Goal: Check status: Check status

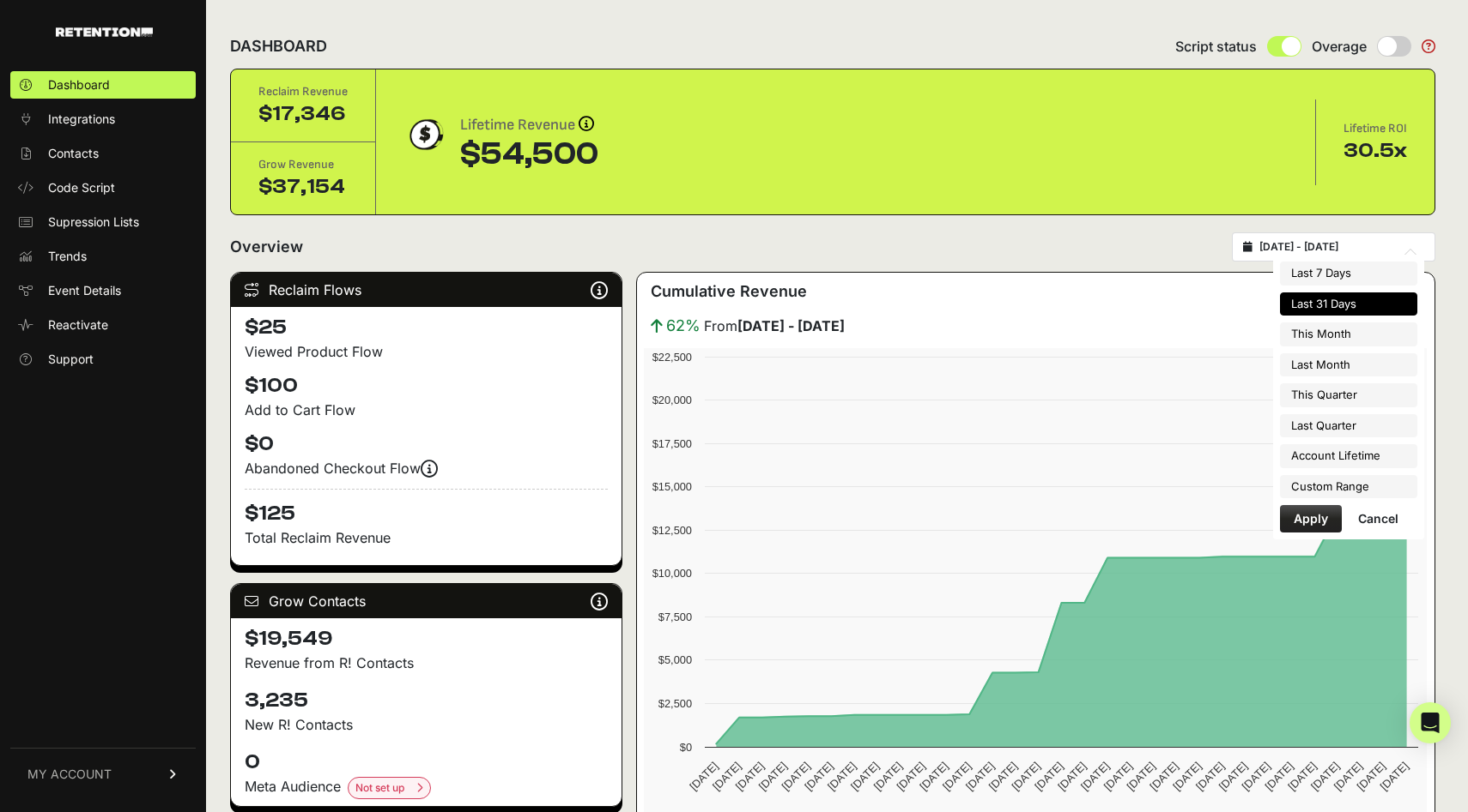
click at [1343, 250] on input "2025-08-03 - 2025-09-02" at bounding box center [1341, 246] width 164 height 14
type input "2025-09-01"
type input "2025-09-30"
type input "2025-08-01"
type input "2025-08-31"
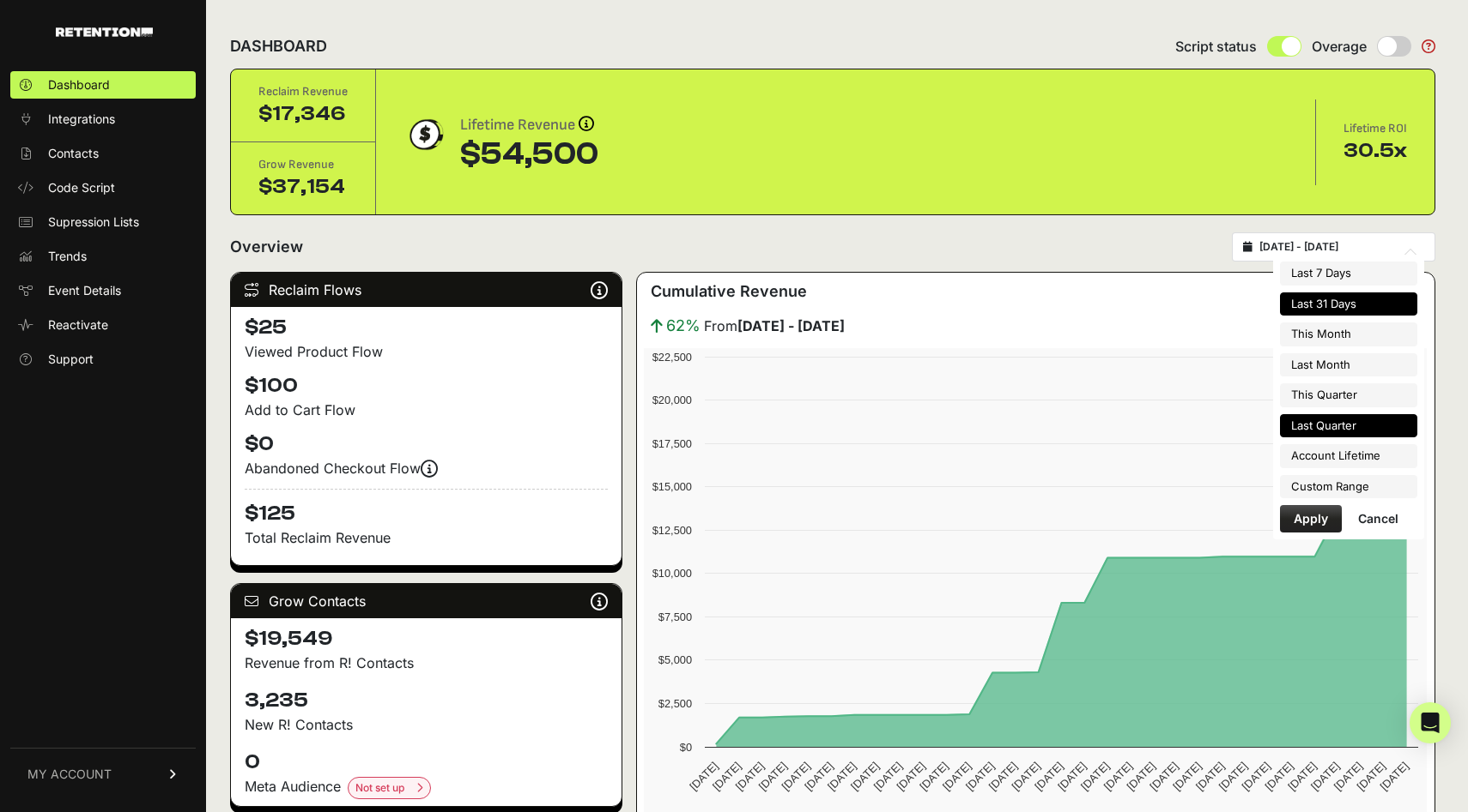
type input "2025-07-01"
type input "2025-09-30"
type input "2025-04-01"
type input "2025-06-30"
type input "2025-05-27"
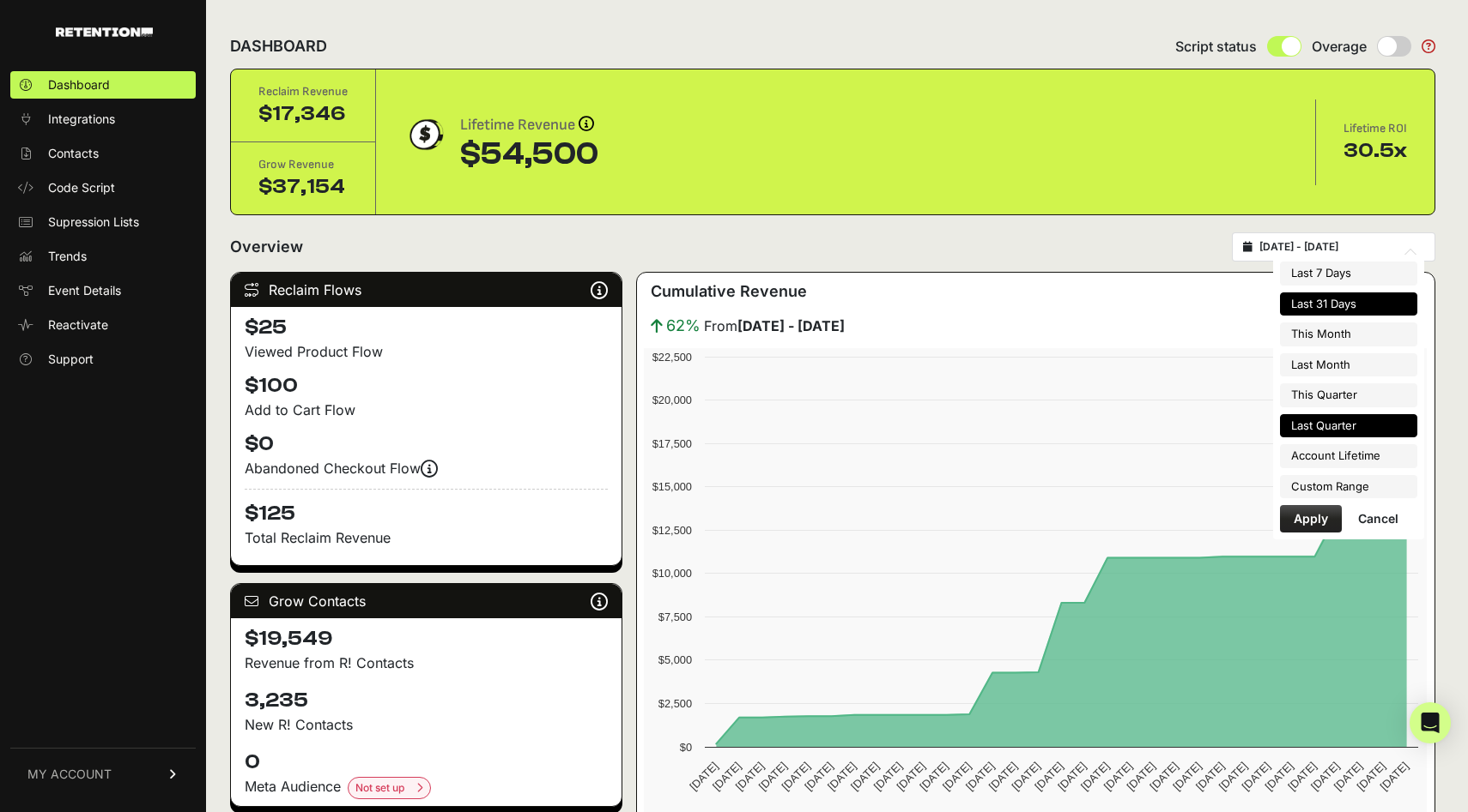
type input "2025-09-02"
click at [1312, 495] on li "Custom Range" at bounding box center [1348, 486] width 137 height 24
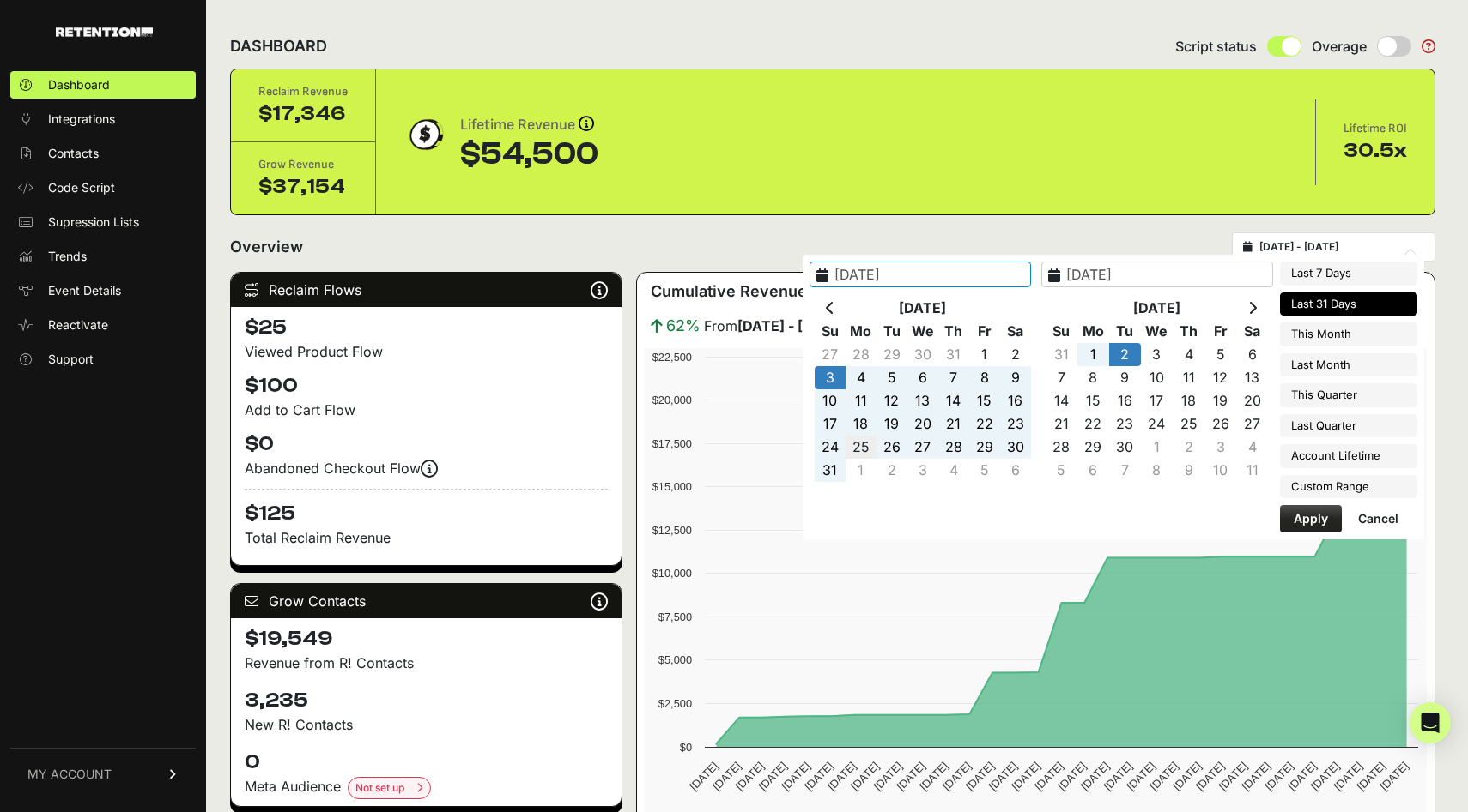
type input "[DATE]"
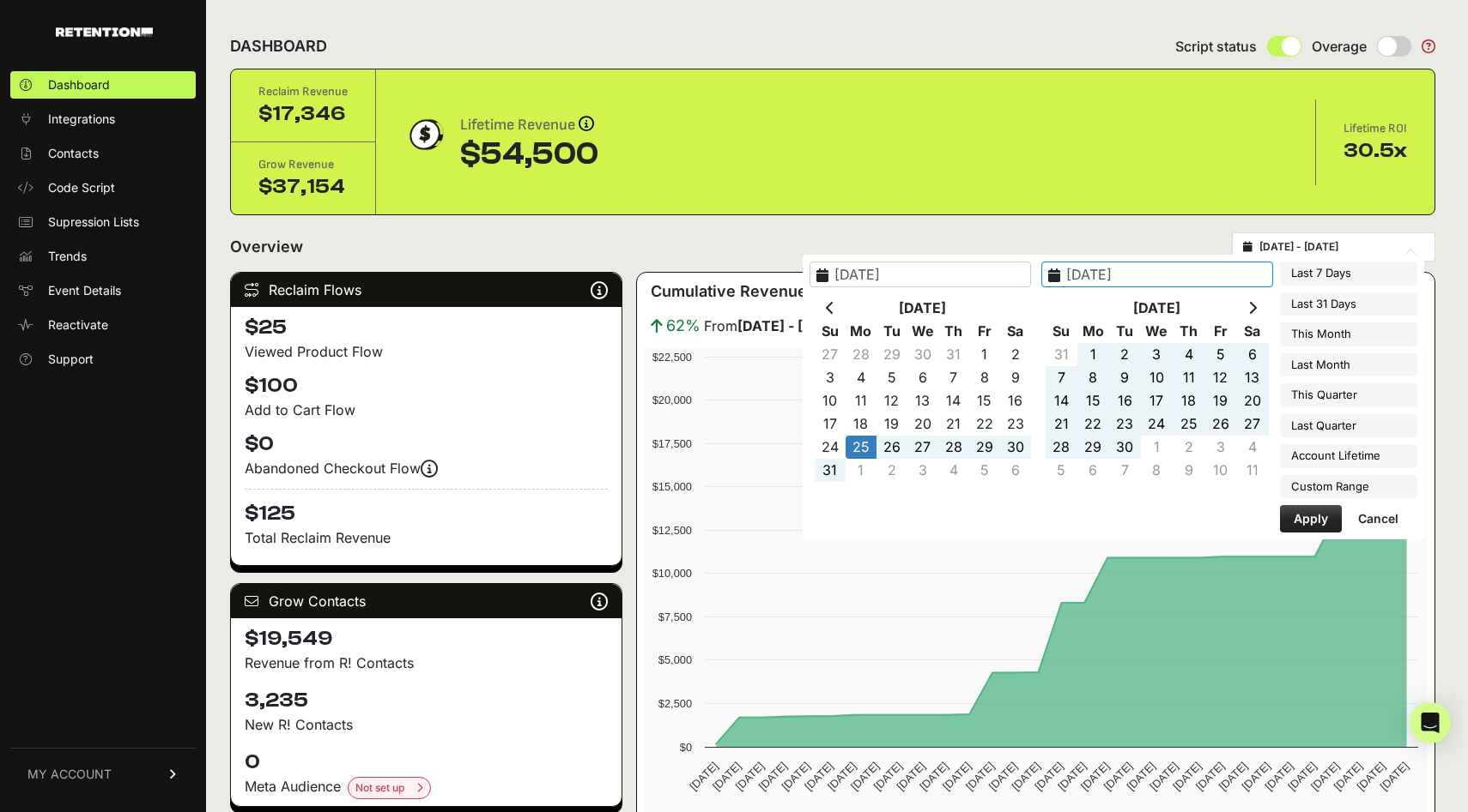
type input "2025-08-31"
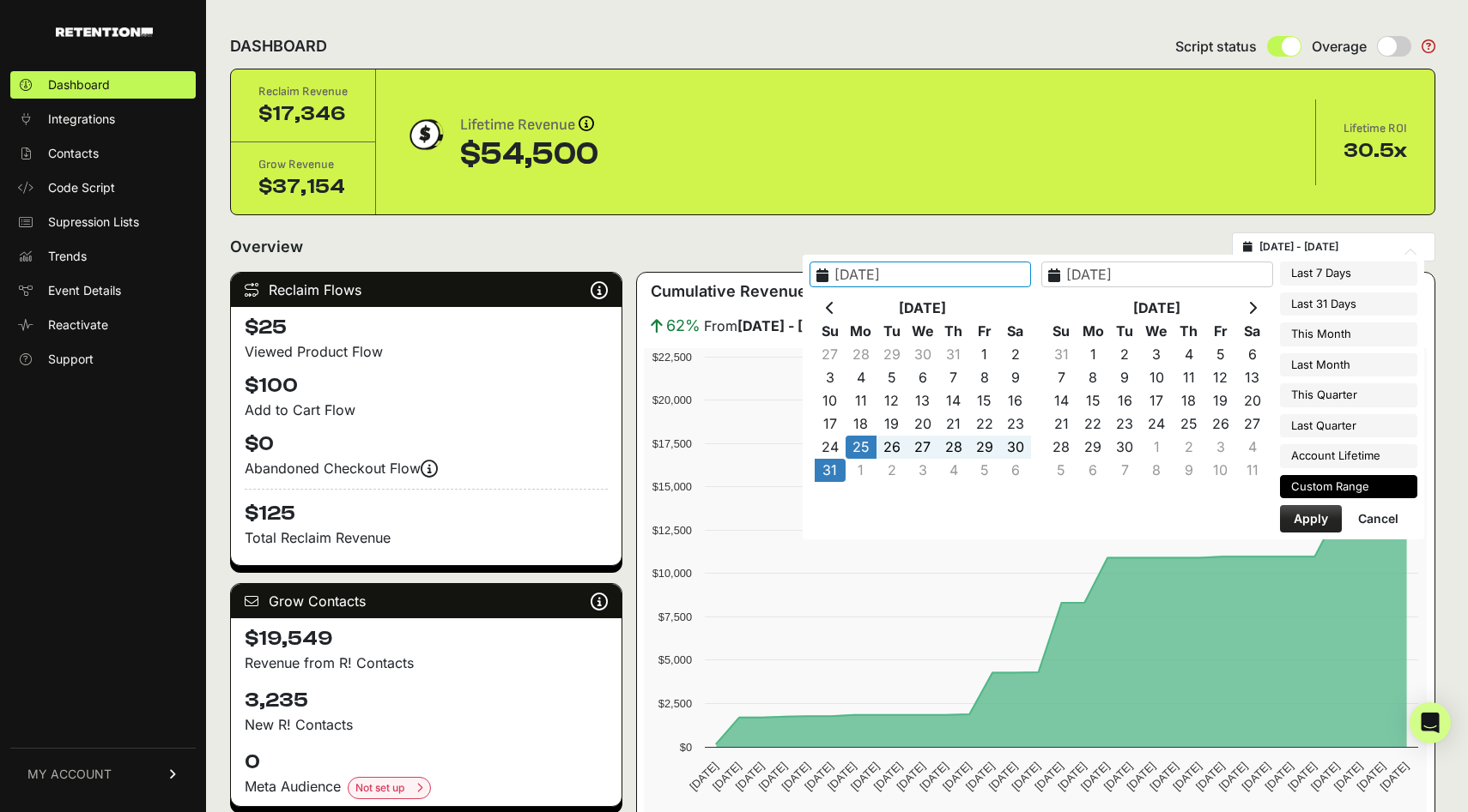
type input "[DATE]"
click at [1299, 518] on button "Apply" at bounding box center [1310, 518] width 61 height 27
type input "[DATE] - [DATE]"
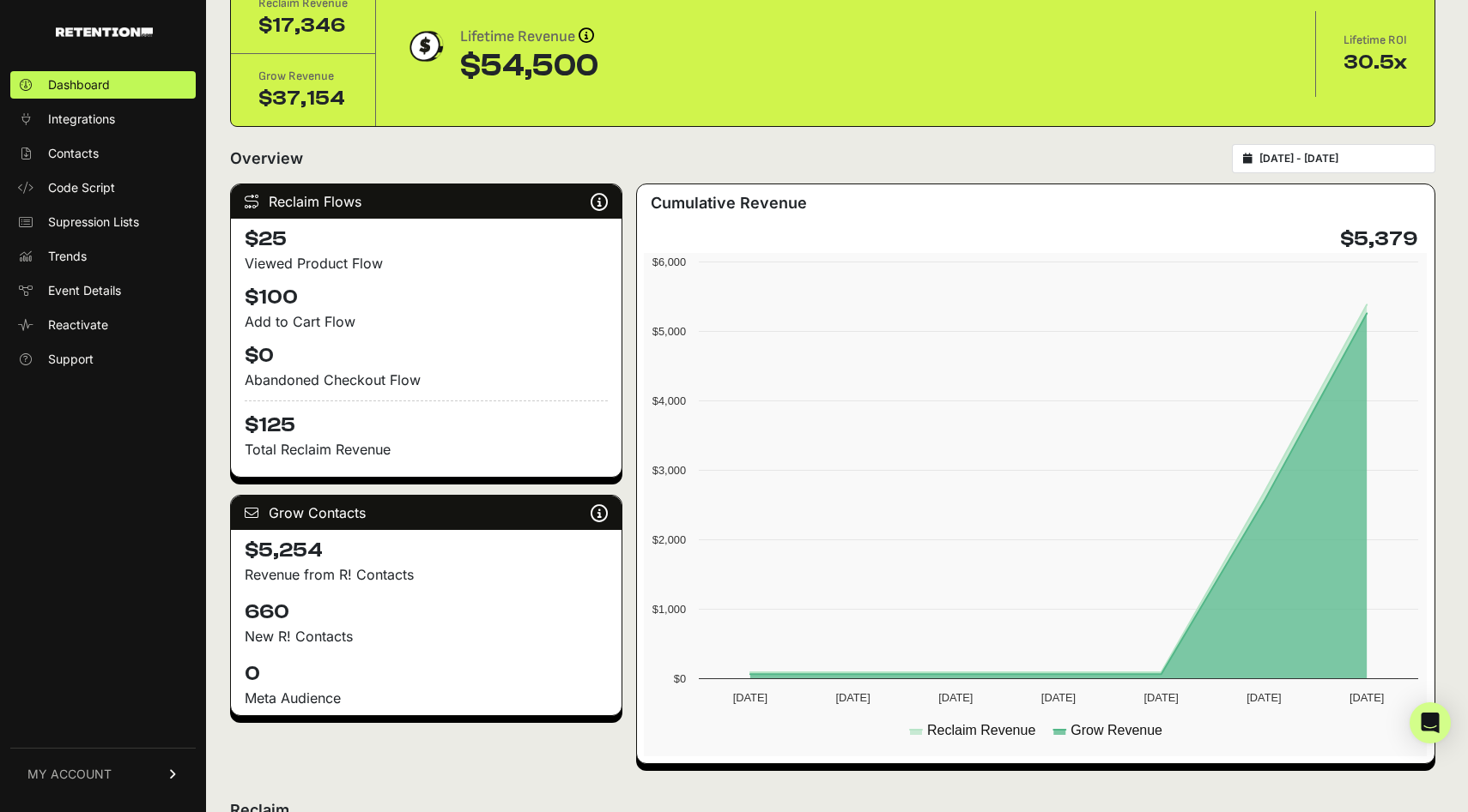
scroll to position [90, 0]
